Goal: Navigation & Orientation: Find specific page/section

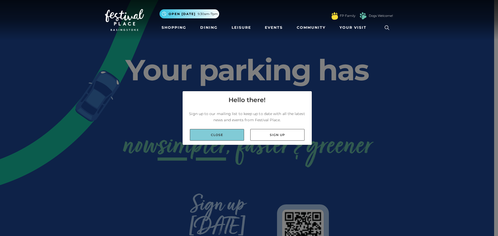
click at [209, 137] on link "Close" at bounding box center [217, 135] width 54 height 12
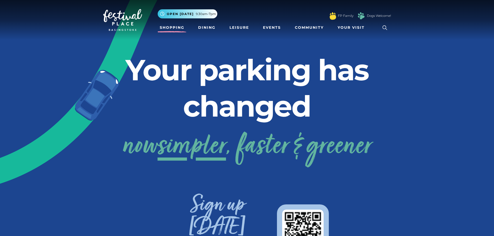
click at [172, 25] on link "Shopping" at bounding box center [172, 28] width 29 height 10
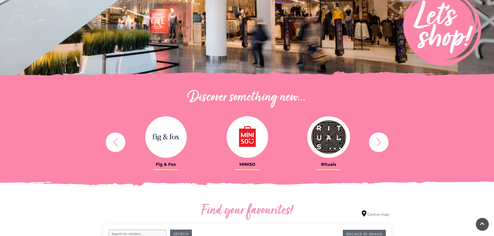
scroll to position [104, 0]
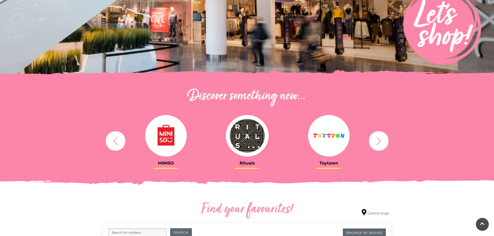
click at [378, 142] on icon "button" at bounding box center [379, 141] width 10 height 10
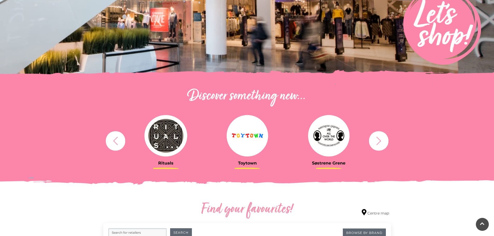
click at [331, 133] on img at bounding box center [328, 135] width 41 height 41
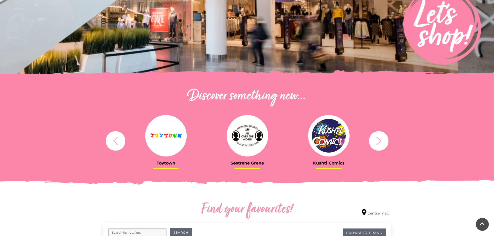
click at [379, 139] on icon "button" at bounding box center [378, 141] width 5 height 8
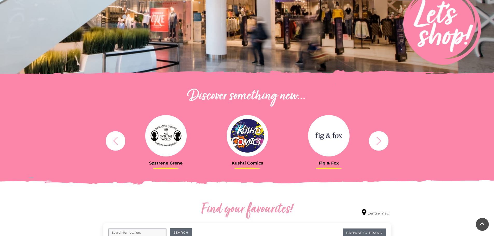
click at [379, 139] on icon "button" at bounding box center [378, 141] width 5 height 8
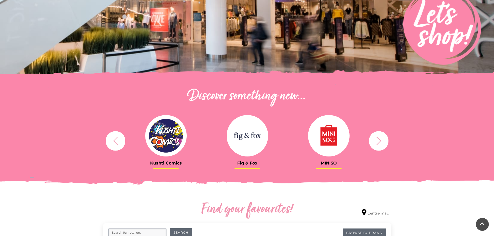
click at [376, 140] on icon "button" at bounding box center [379, 141] width 10 height 10
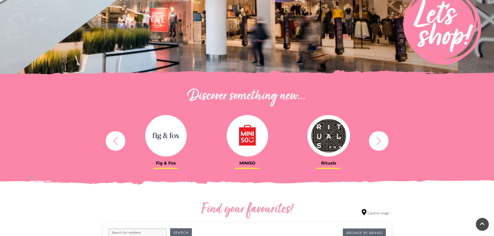
click at [376, 140] on icon "button" at bounding box center [379, 141] width 10 height 10
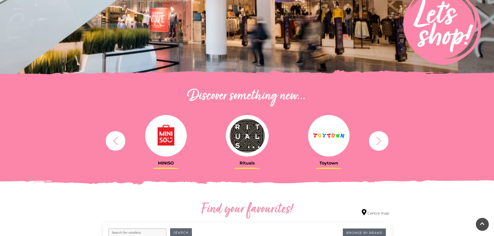
click at [376, 140] on icon "button" at bounding box center [379, 141] width 10 height 10
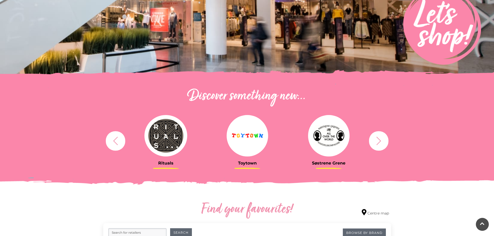
click at [376, 140] on icon "button" at bounding box center [379, 141] width 10 height 10
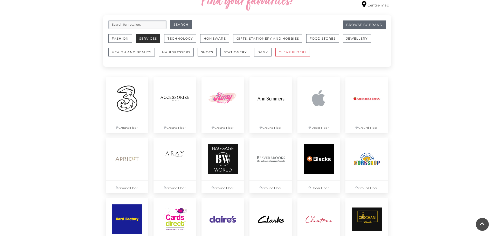
scroll to position [311, 0]
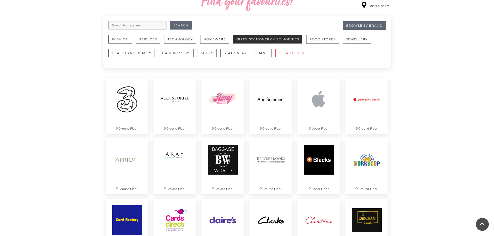
click at [264, 38] on button "Gifts, Stationery and Hobbies" at bounding box center [267, 39] width 69 height 9
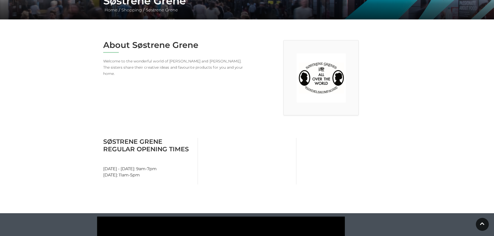
scroll to position [130, 0]
